Goal: Task Accomplishment & Management: Manage account settings

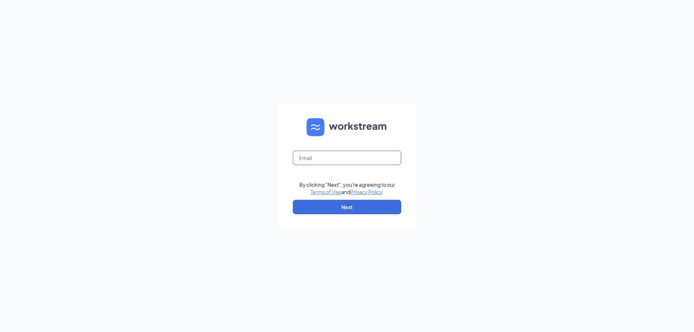
click at [330, 161] on input "text" at bounding box center [347, 158] width 108 height 14
type input "[EMAIL_ADDRESS][DOMAIN_NAME]"
click at [337, 212] on button "Next" at bounding box center [347, 207] width 108 height 14
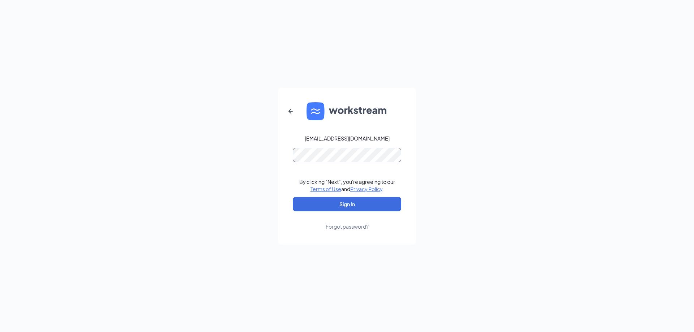
click at [293, 197] on button "Sign In" at bounding box center [347, 204] width 108 height 14
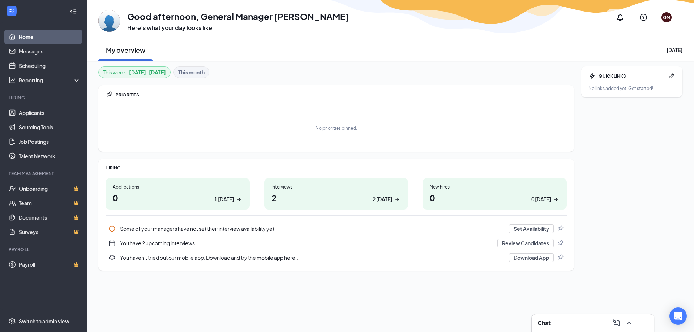
click at [158, 244] on div "You have 2 upcoming interviews" at bounding box center [306, 243] width 373 height 7
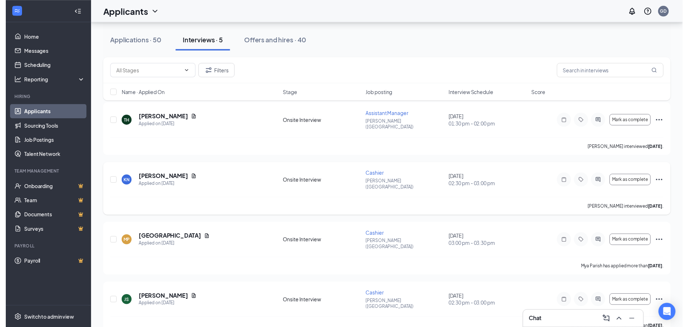
scroll to position [72, 0]
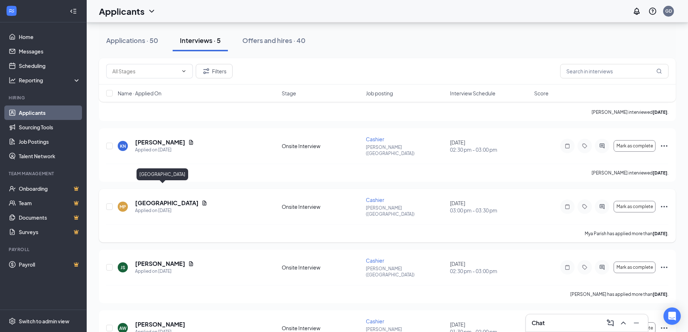
click at [150, 199] on h5 "Mya Parish" at bounding box center [167, 203] width 64 height 8
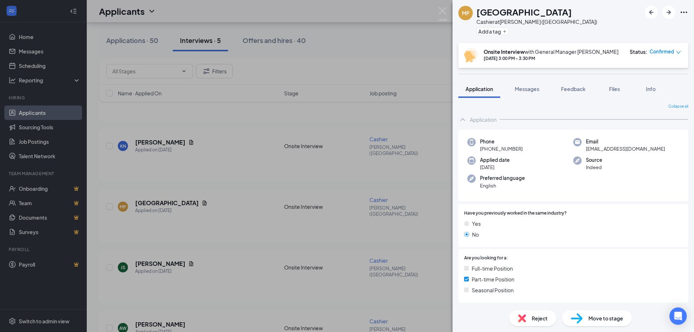
click at [688, 11] on div "MP Mya Parish Cashier at Durant (OK) Add a tag" at bounding box center [572, 21] width 241 height 43
click at [684, 12] on icon "Ellipses" at bounding box center [683, 12] width 9 height 9
click at [630, 29] on link "View full application" at bounding box center [644, 28] width 78 height 7
click at [442, 8] on img at bounding box center [442, 14] width 9 height 14
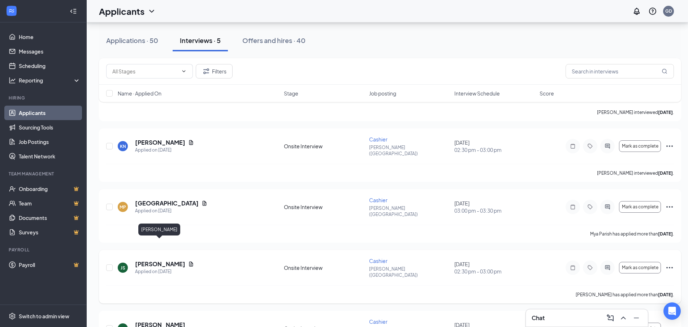
click at [158, 260] on h5 "Jasmine Stevens" at bounding box center [160, 264] width 50 height 8
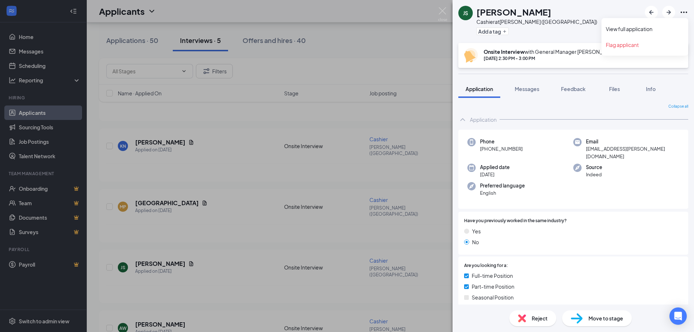
click at [685, 11] on icon "Ellipses" at bounding box center [683, 12] width 9 height 9
click at [618, 28] on link "View full application" at bounding box center [644, 28] width 78 height 7
drag, startPoint x: 439, startPoint y: 9, endPoint x: 234, endPoint y: 93, distance: 220.6
click at [439, 9] on img at bounding box center [442, 14] width 9 height 14
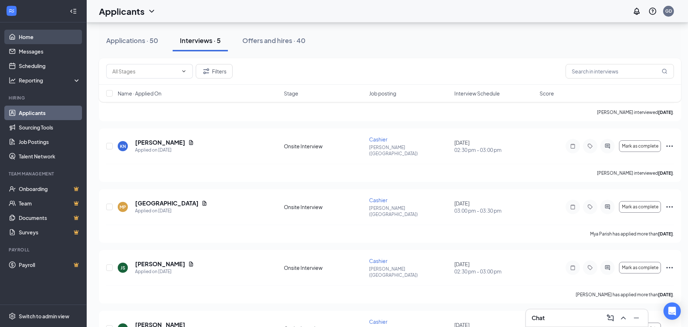
click at [29, 38] on link "Home" at bounding box center [50, 37] width 62 height 14
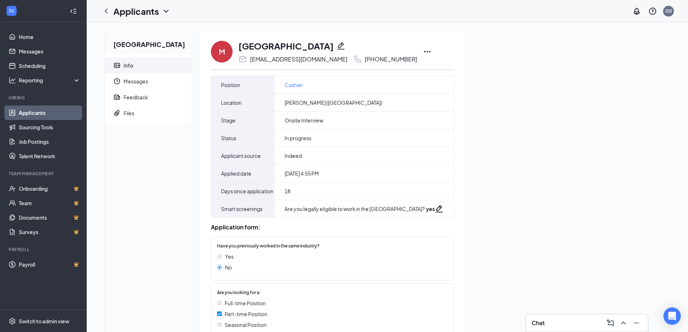
click at [423, 49] on icon "Ellipses" at bounding box center [427, 51] width 9 height 9
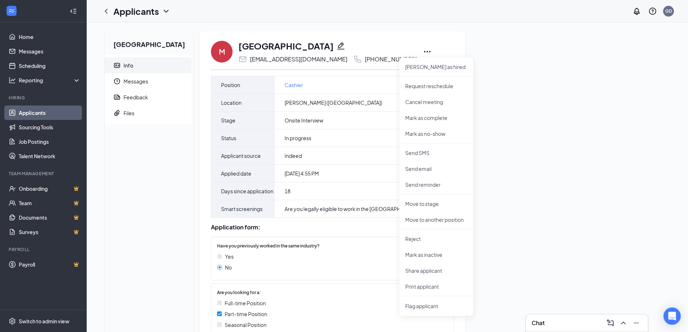
click at [581, 196] on div "Mya Parish Info Messages Feedback Files M Mya Parish [EMAIL_ADDRESS][DOMAIN_NAM…" at bounding box center [387, 238] width 577 height 414
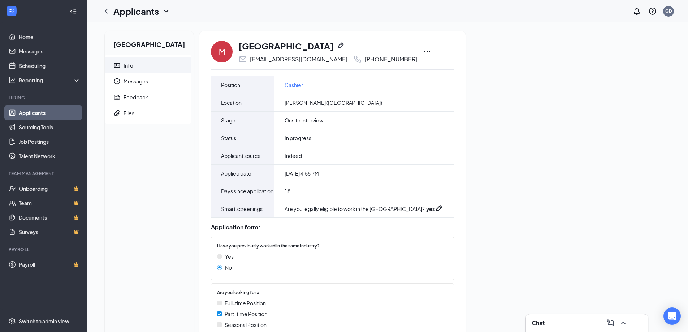
click at [423, 51] on icon "Ellipses" at bounding box center [427, 51] width 9 height 9
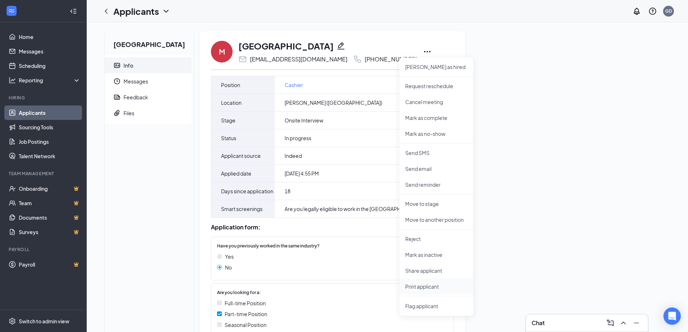
click at [421, 286] on p "Print applicant" at bounding box center [436, 286] width 62 height 7
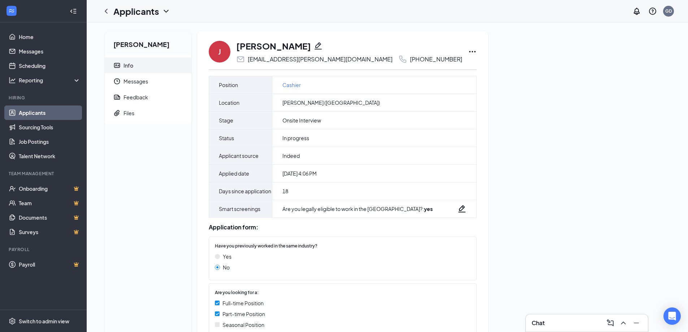
click at [468, 51] on icon "Ellipses" at bounding box center [472, 51] width 9 height 9
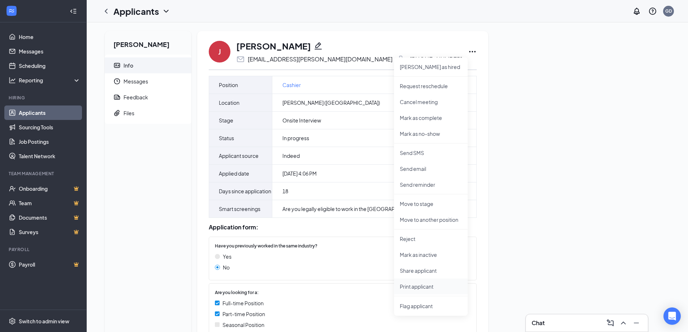
click at [421, 284] on p "Print applicant" at bounding box center [431, 286] width 62 height 7
